Goal: Transaction & Acquisition: Purchase product/service

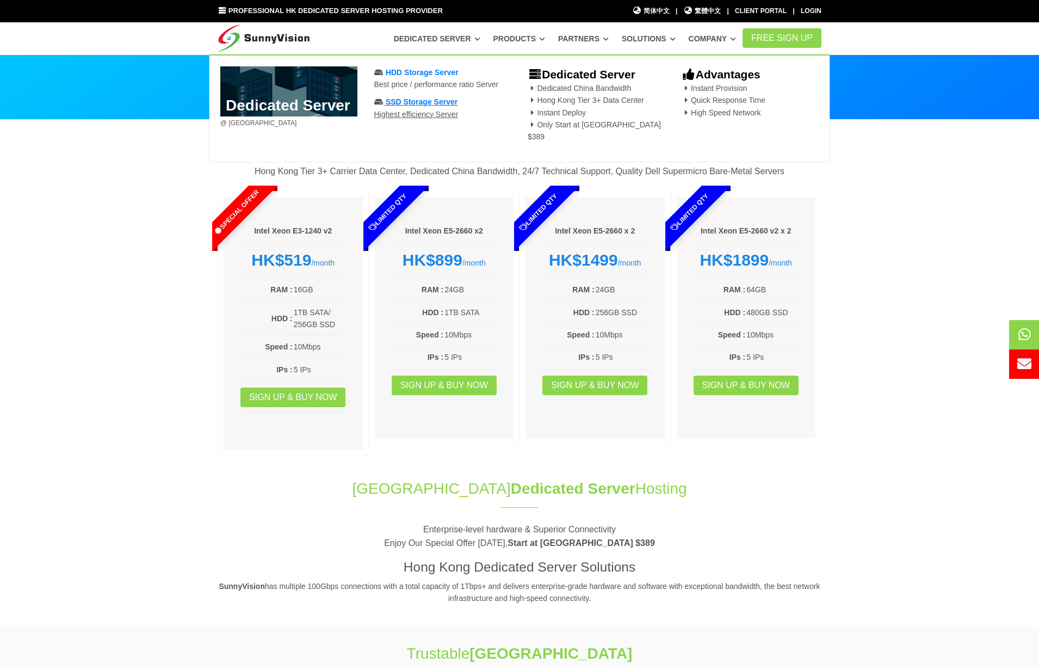
click at [417, 106] on span "SSD Storage Server" at bounding box center [422, 101] width 72 height 9
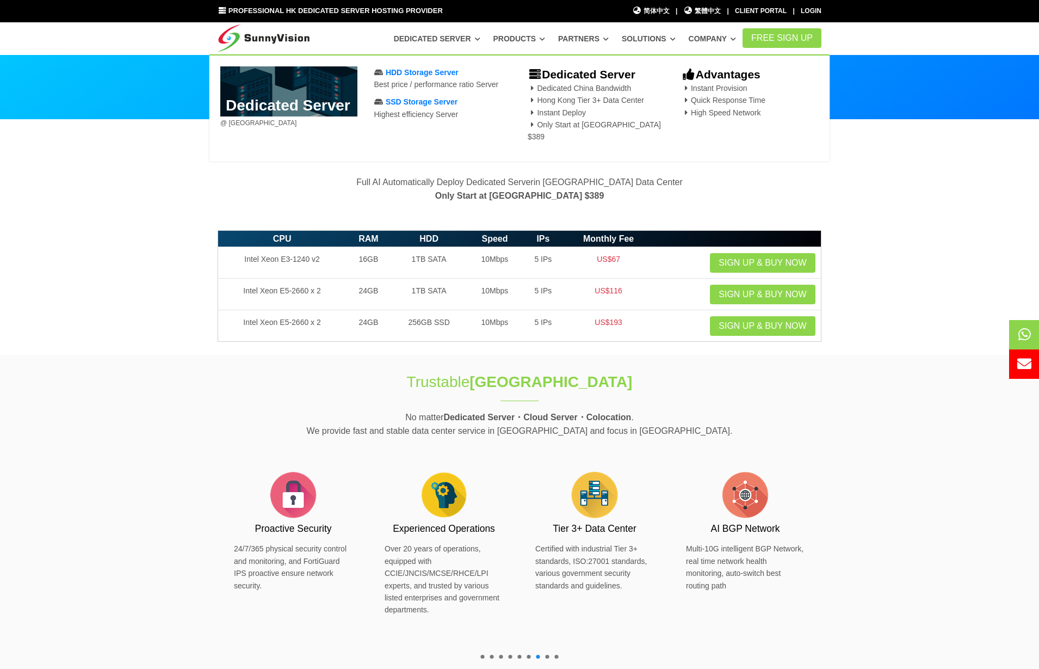
click at [475, 38] on icon at bounding box center [477, 39] width 5 height 6
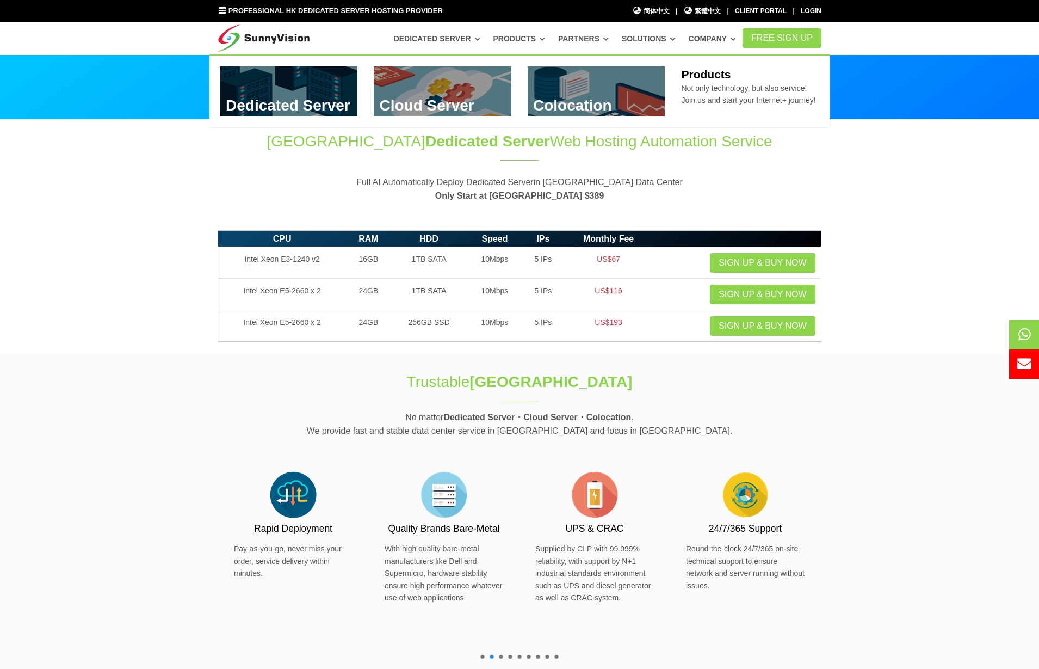
click at [534, 37] on ul "Dedicated Server Dedicated Server @ Hong Kong Data Center HDD Storage Server Be…" at bounding box center [564, 39] width 355 height 20
click at [540, 38] on icon at bounding box center [542, 39] width 5 height 6
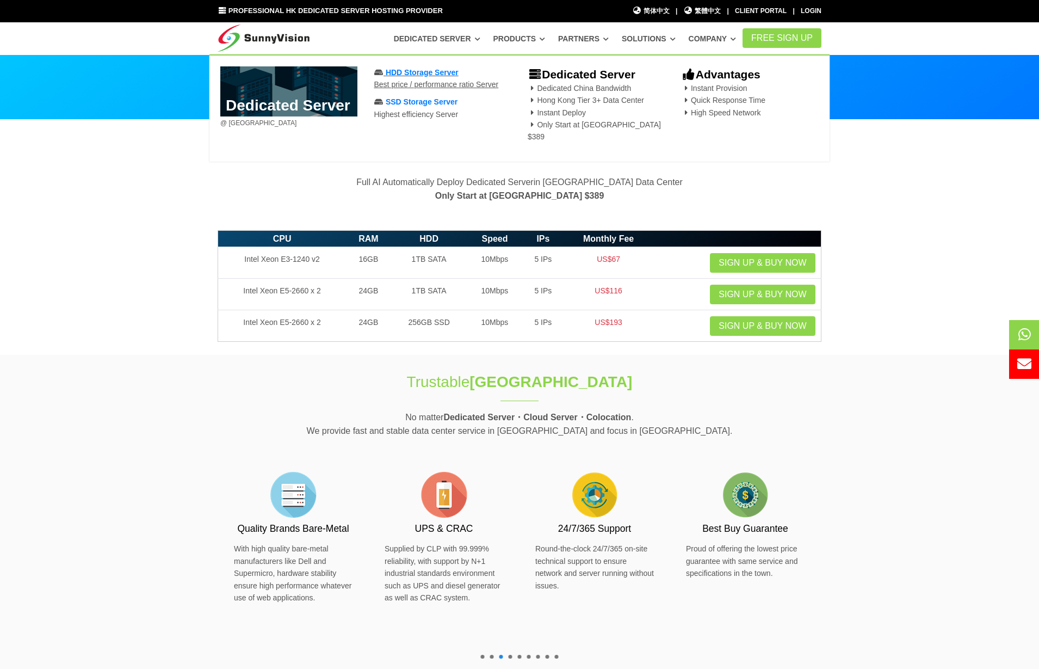
click at [408, 74] on span "HDD Storage Server" at bounding box center [422, 72] width 73 height 9
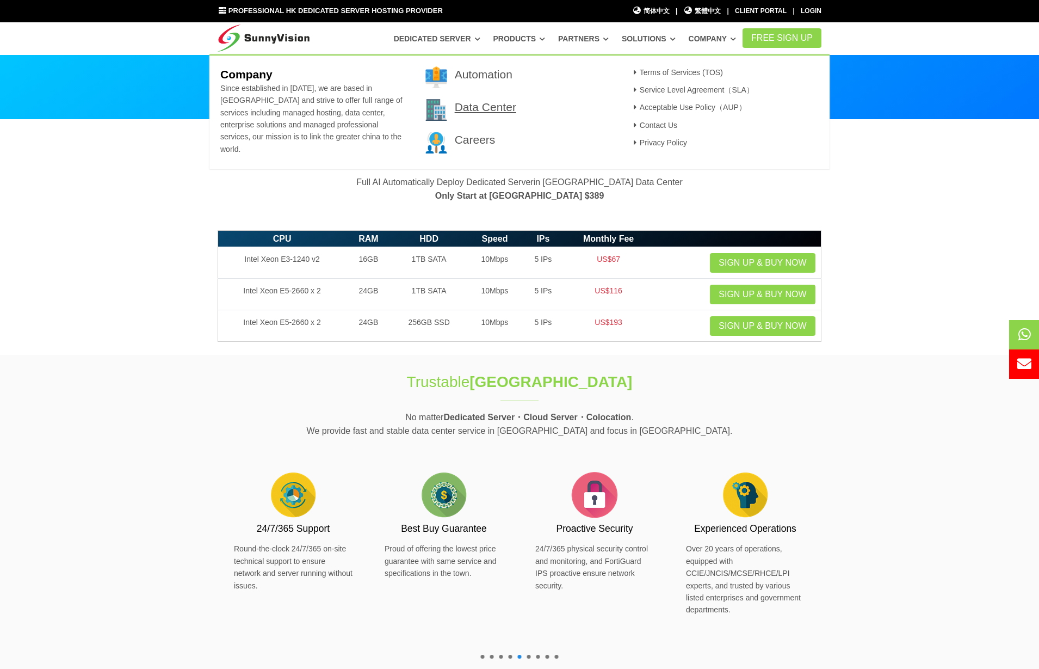
click at [500, 107] on link "Data Center" at bounding box center [485, 107] width 61 height 13
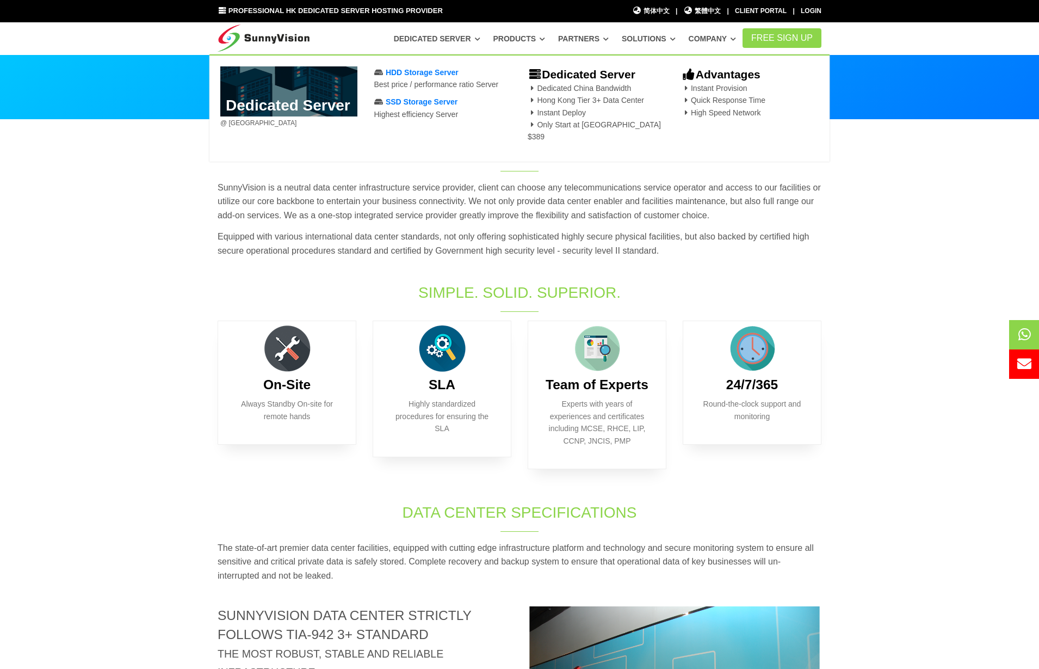
click at [439, 38] on link "Dedicated Server" at bounding box center [437, 39] width 87 height 20
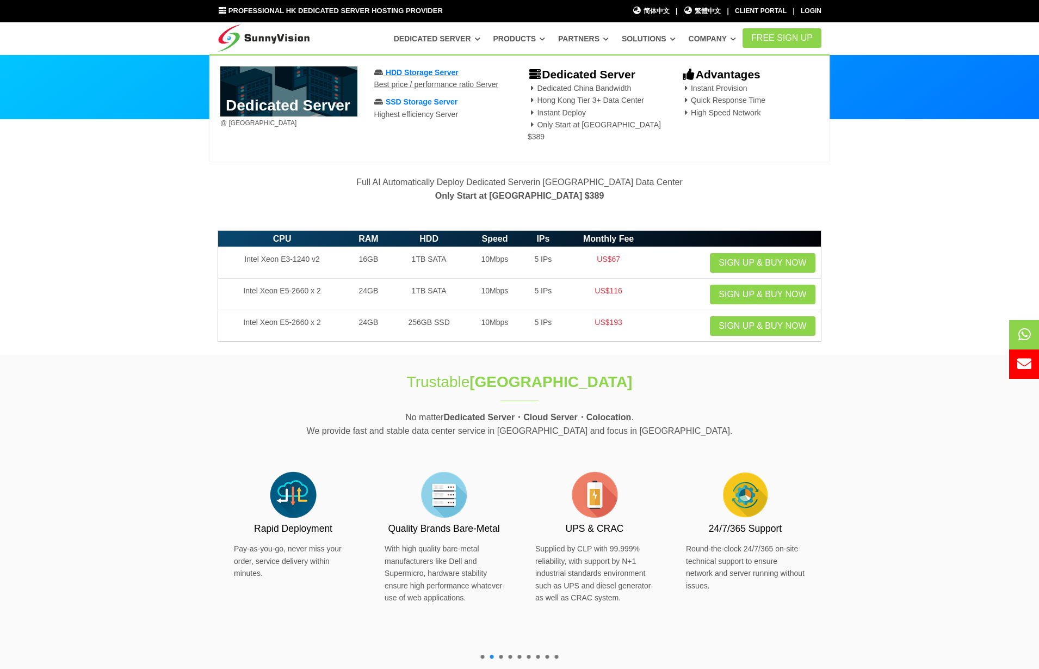
click at [389, 77] on span "HDD Storage Server" at bounding box center [422, 72] width 73 height 9
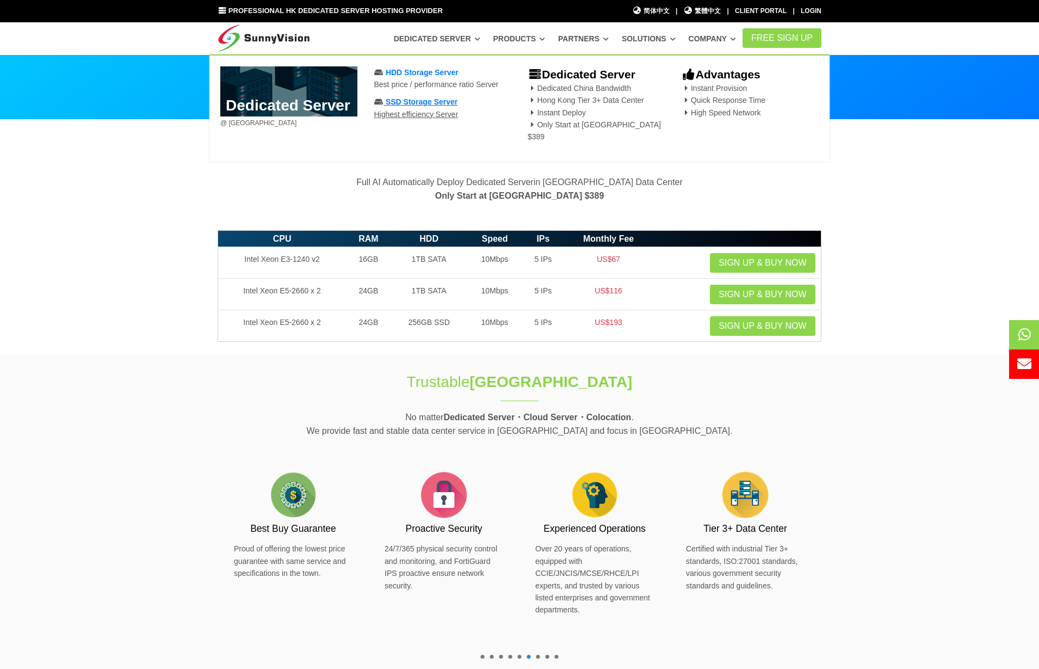
click at [399, 106] on span "SSD Storage Server" at bounding box center [422, 101] width 72 height 9
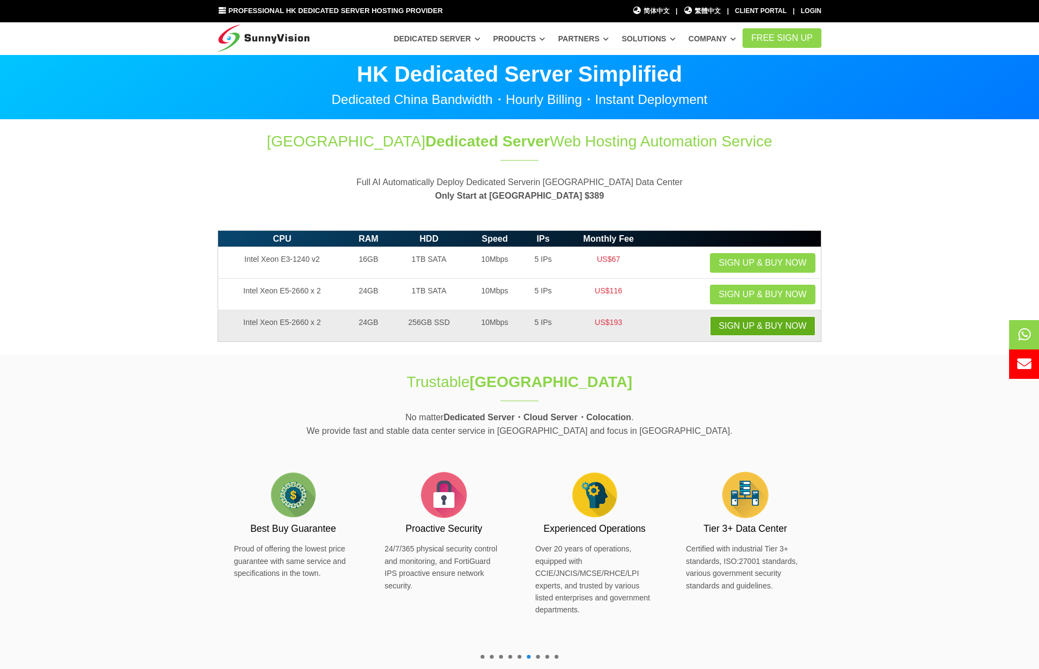
click at [750, 324] on link "Sign up & Buy Now" at bounding box center [762, 326] width 105 height 20
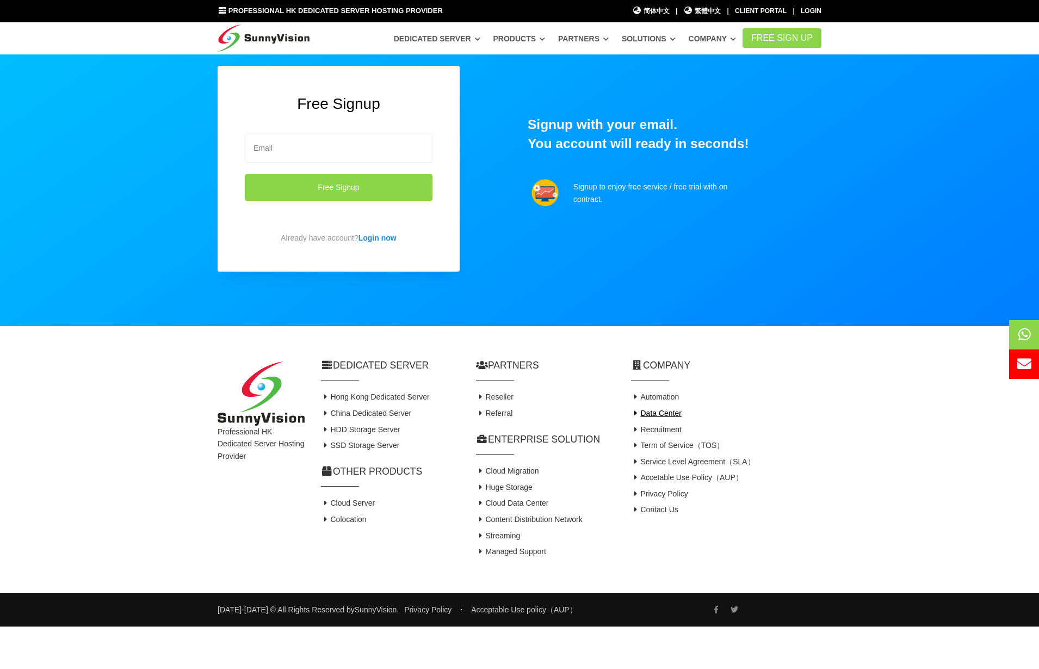
click at [659, 412] on link "Data Center" at bounding box center [656, 413] width 51 height 9
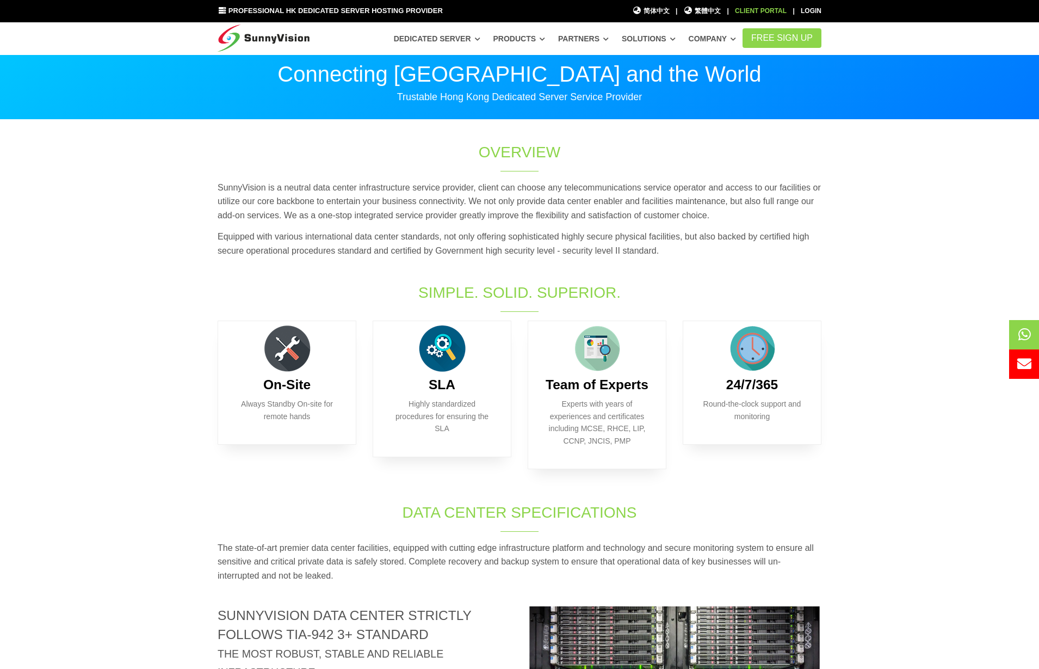
click at [754, 13] on link "Client Portal" at bounding box center [761, 11] width 52 height 8
